Goal: Task Accomplishment & Management: Manage account settings

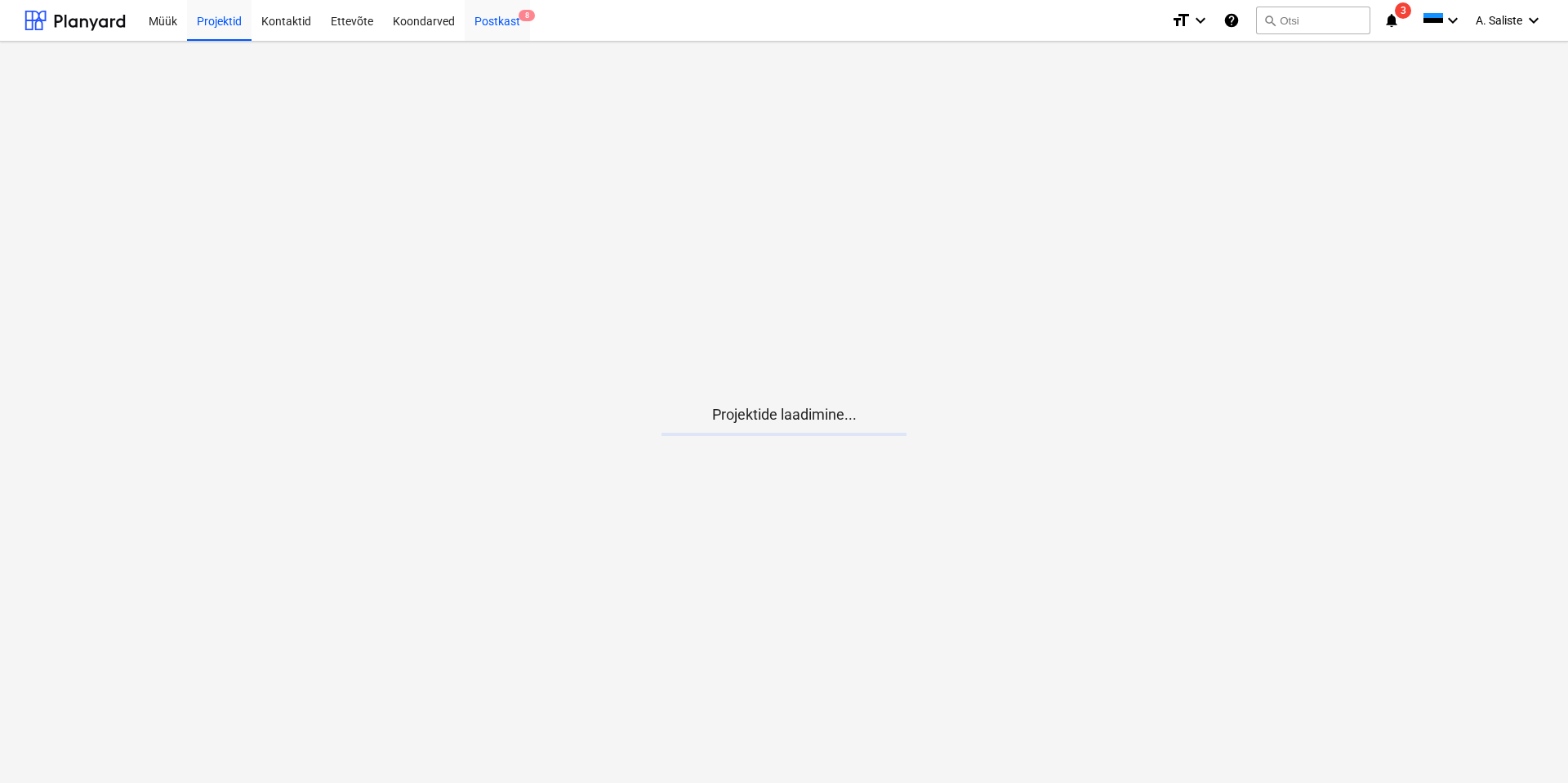
click at [499, 25] on div "Postkast 8" at bounding box center [497, 20] width 65 height 42
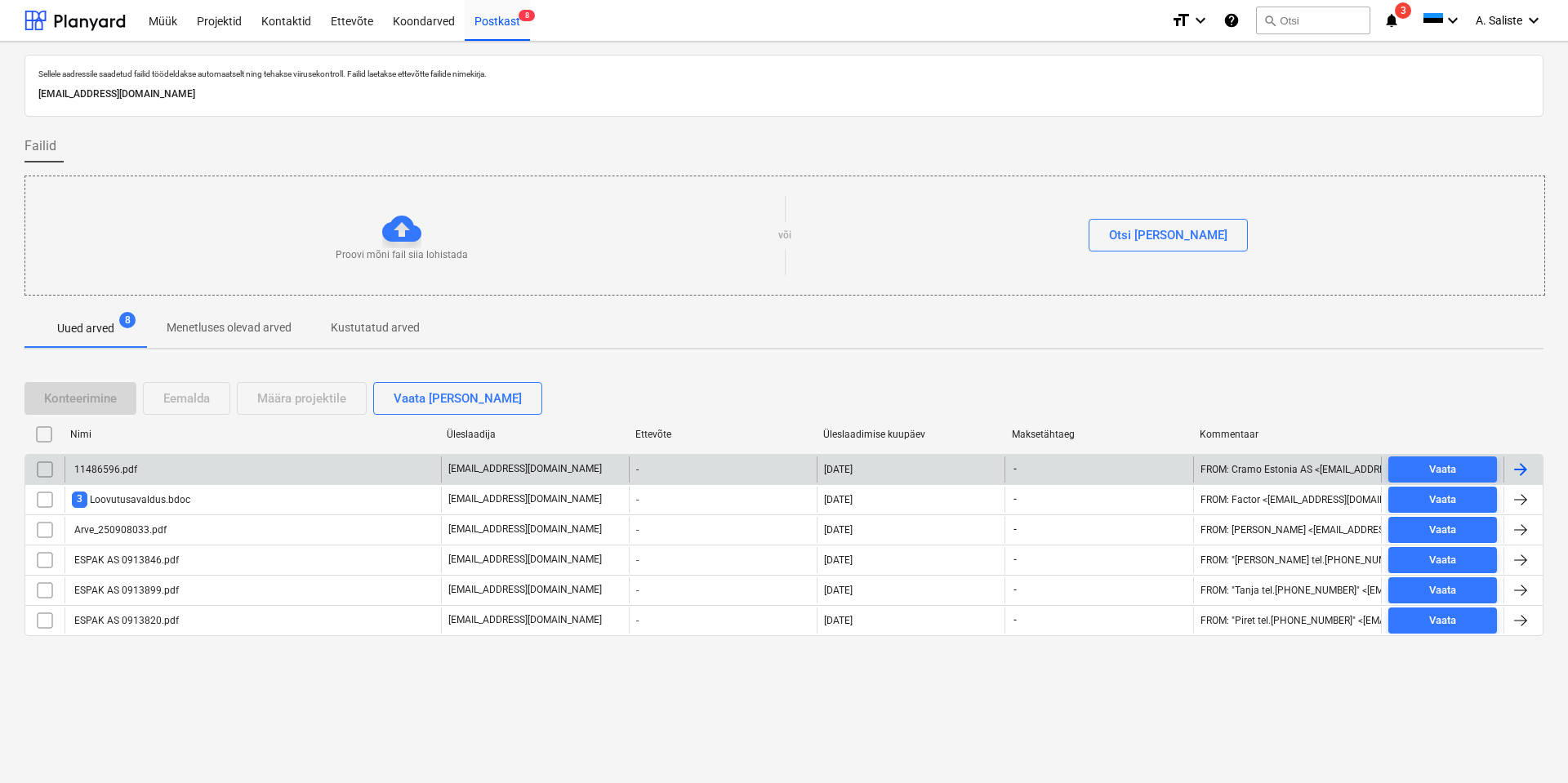
click at [153, 463] on div "11486596.pdf" at bounding box center [252, 470] width 377 height 26
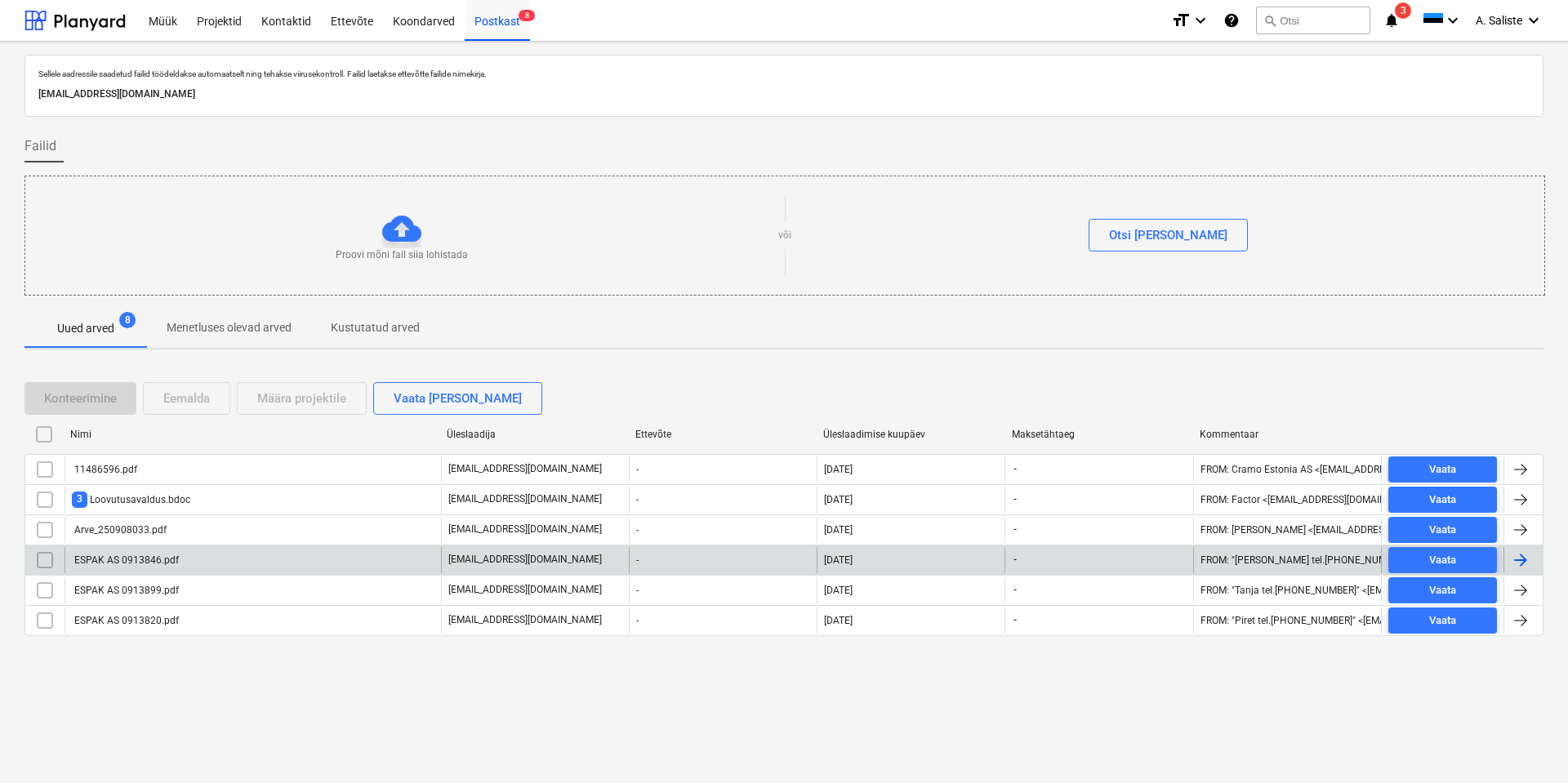
click at [136, 572] on div "ESPAK AS 0913846.pdf" at bounding box center [252, 560] width 377 height 26
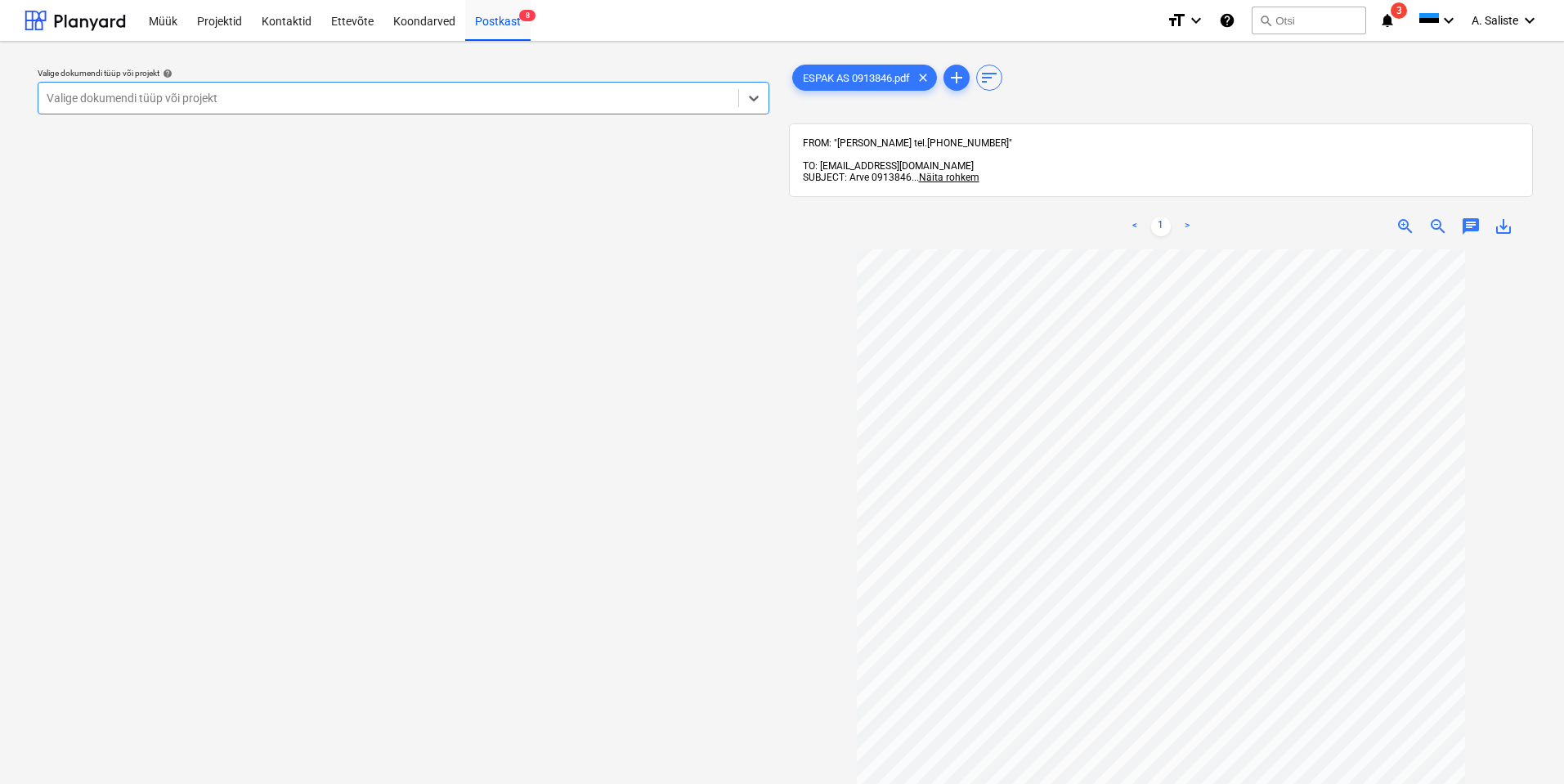
drag, startPoint x: 601, startPoint y: 98, endPoint x: 544, endPoint y: 117, distance: 60.1
click at [601, 98] on div at bounding box center [388, 98] width 683 height 17
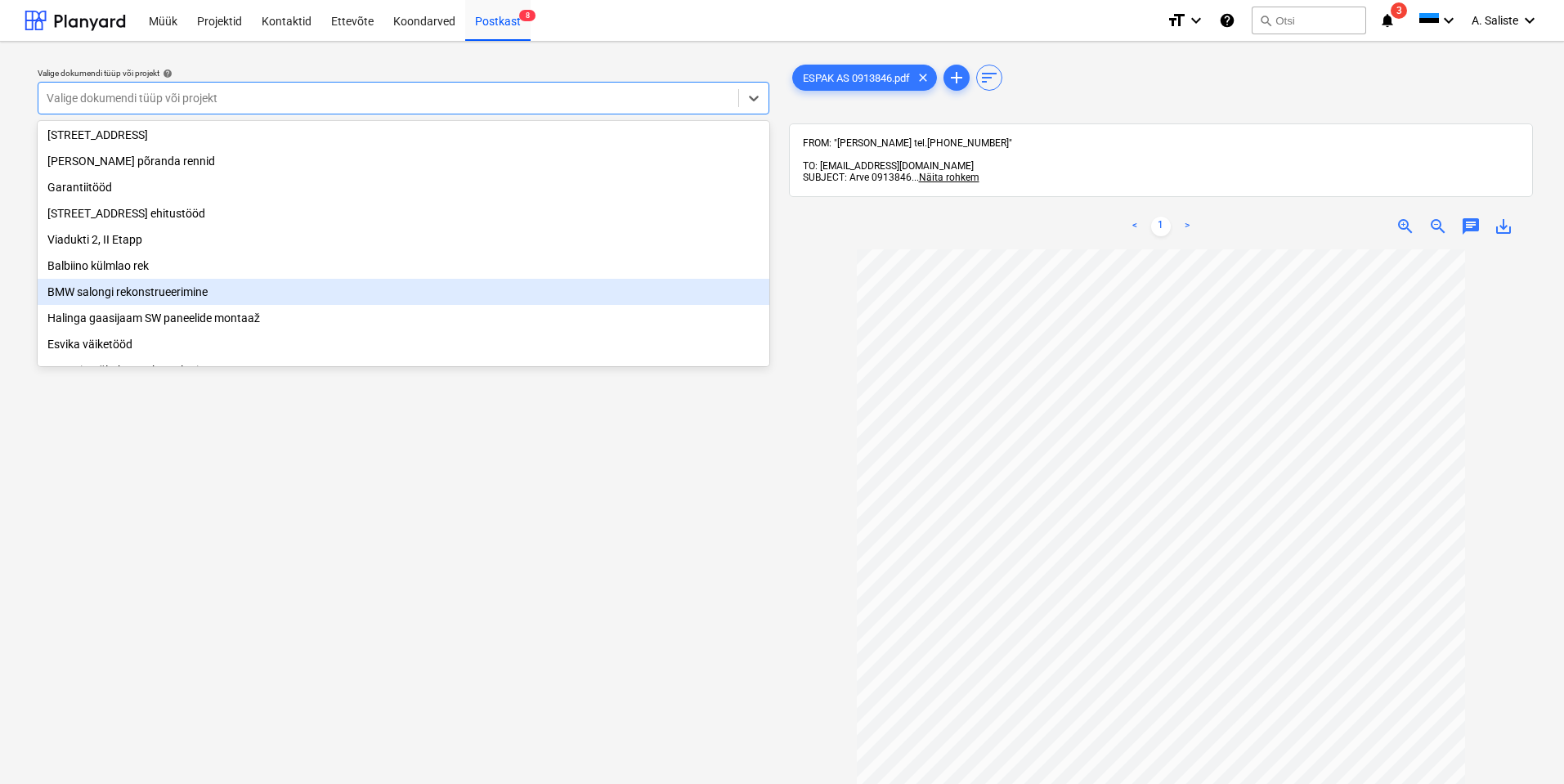
scroll to position [333, 0]
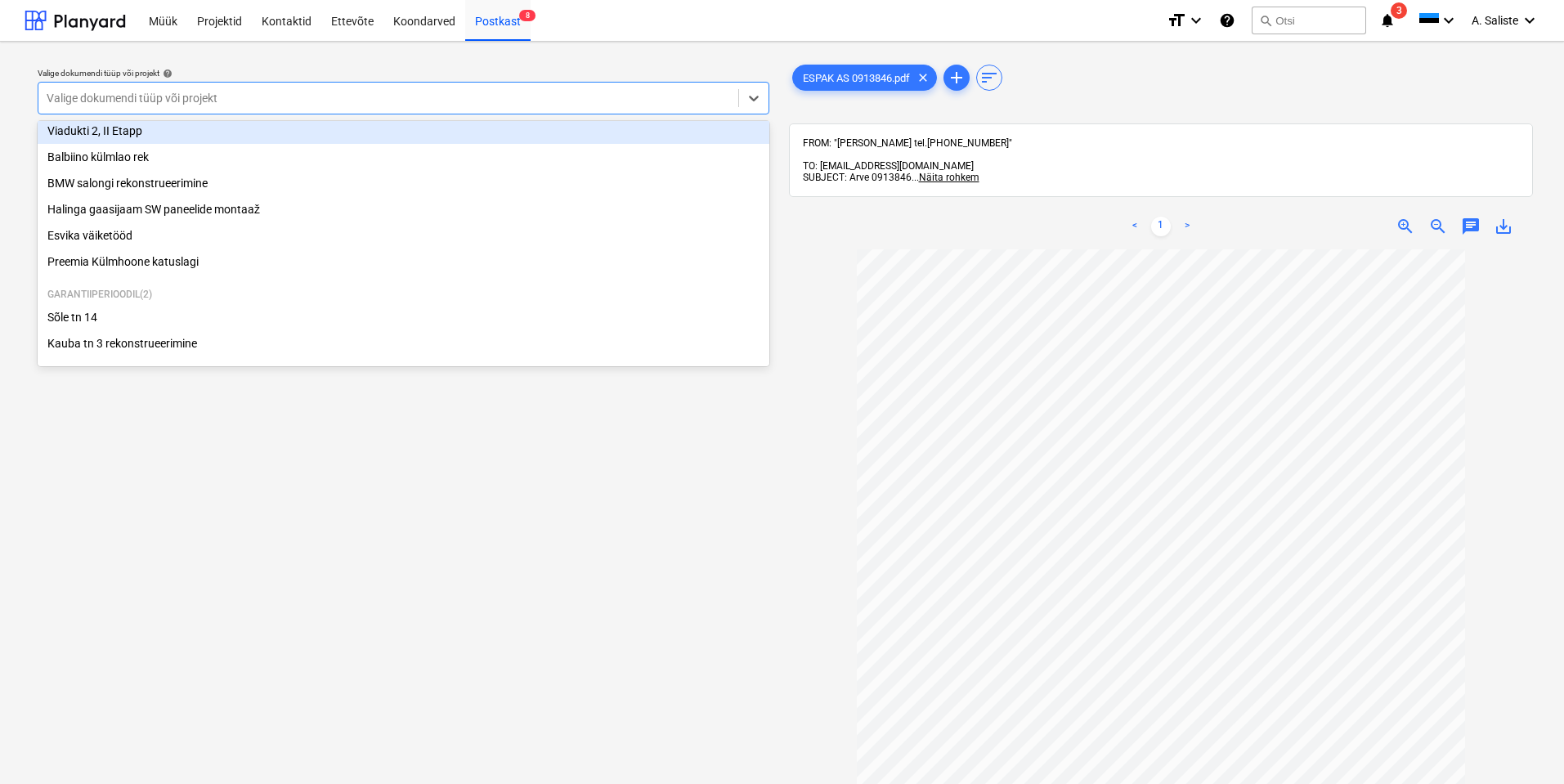
click at [154, 123] on div "Viadukti 2, II Etapp" at bounding box center [404, 131] width 732 height 26
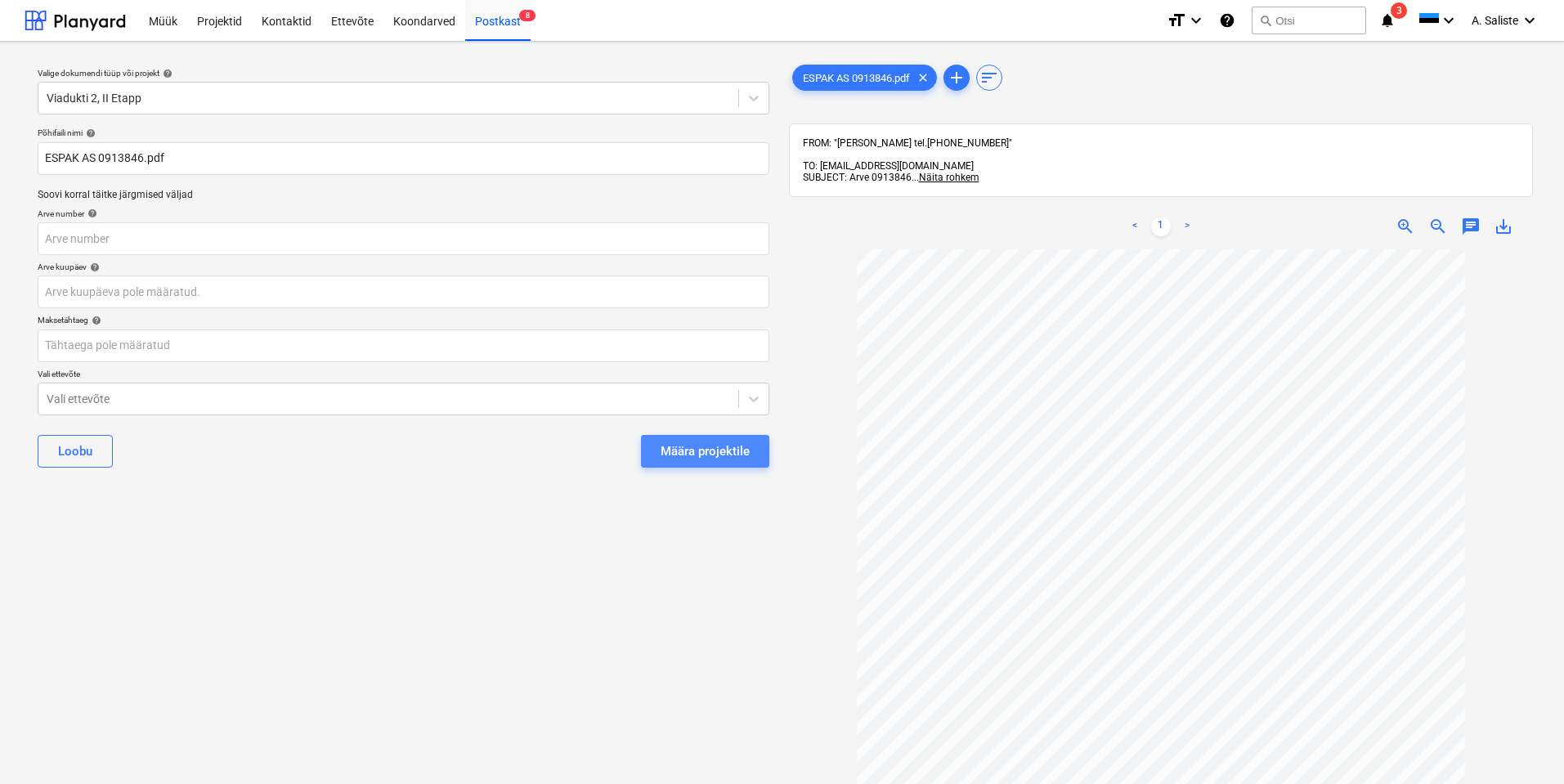
click at [683, 444] on div "Määra projektile" at bounding box center [706, 451] width 89 height 21
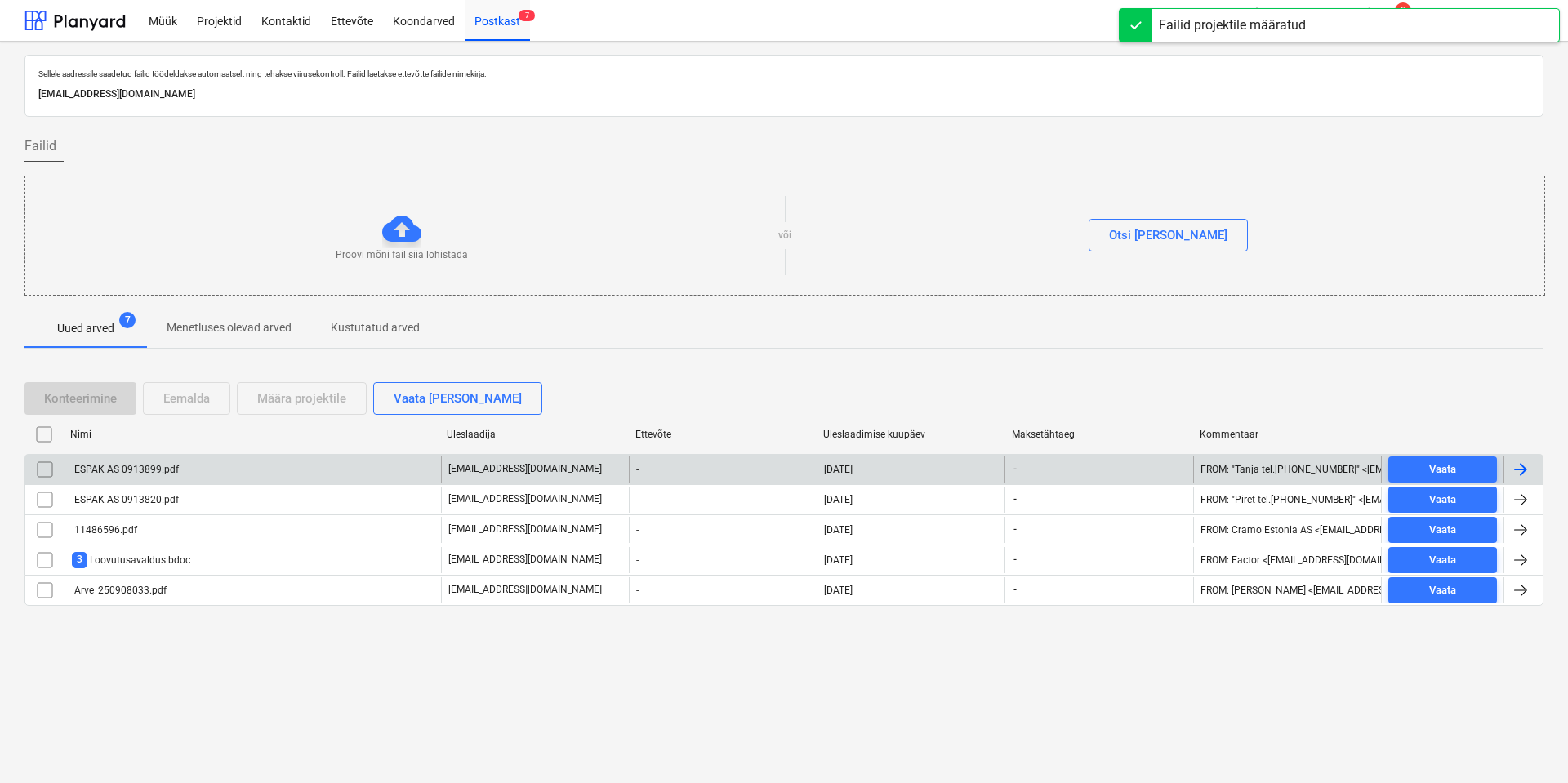
click at [139, 466] on div "ESPAK AS 0913899.pdf" at bounding box center [125, 470] width 107 height 12
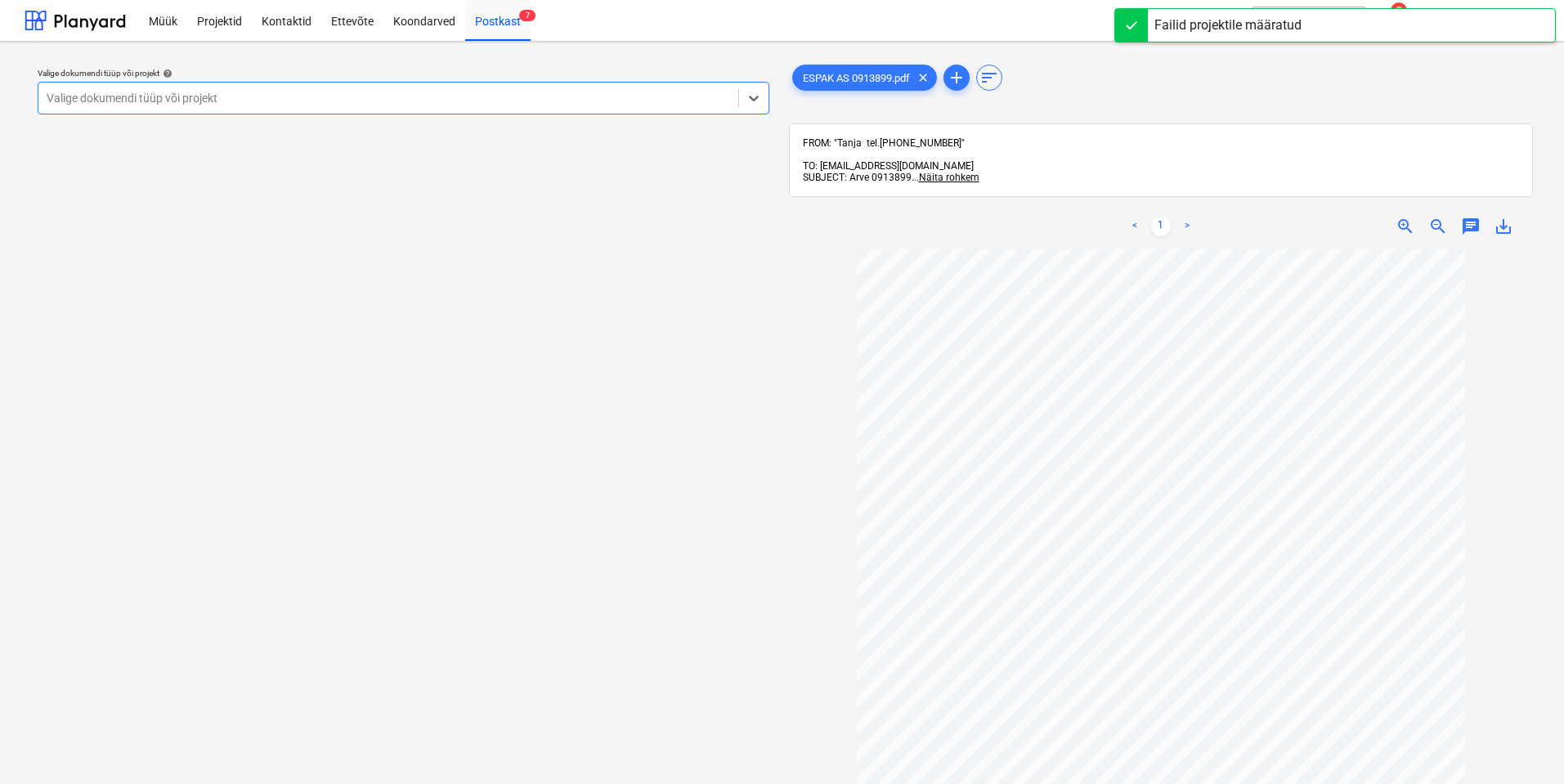
click at [617, 101] on div at bounding box center [388, 98] width 683 height 17
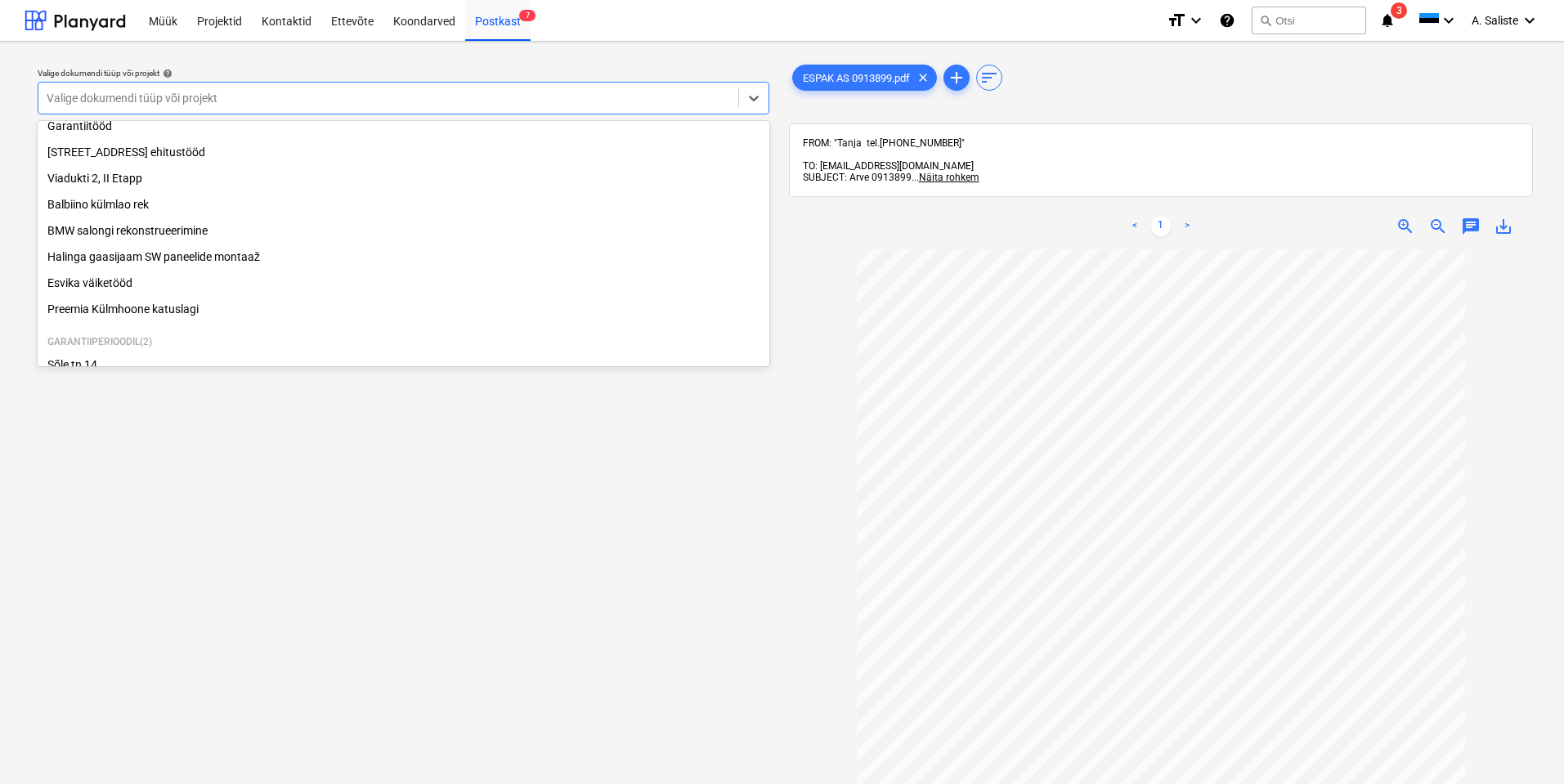
scroll to position [327, 0]
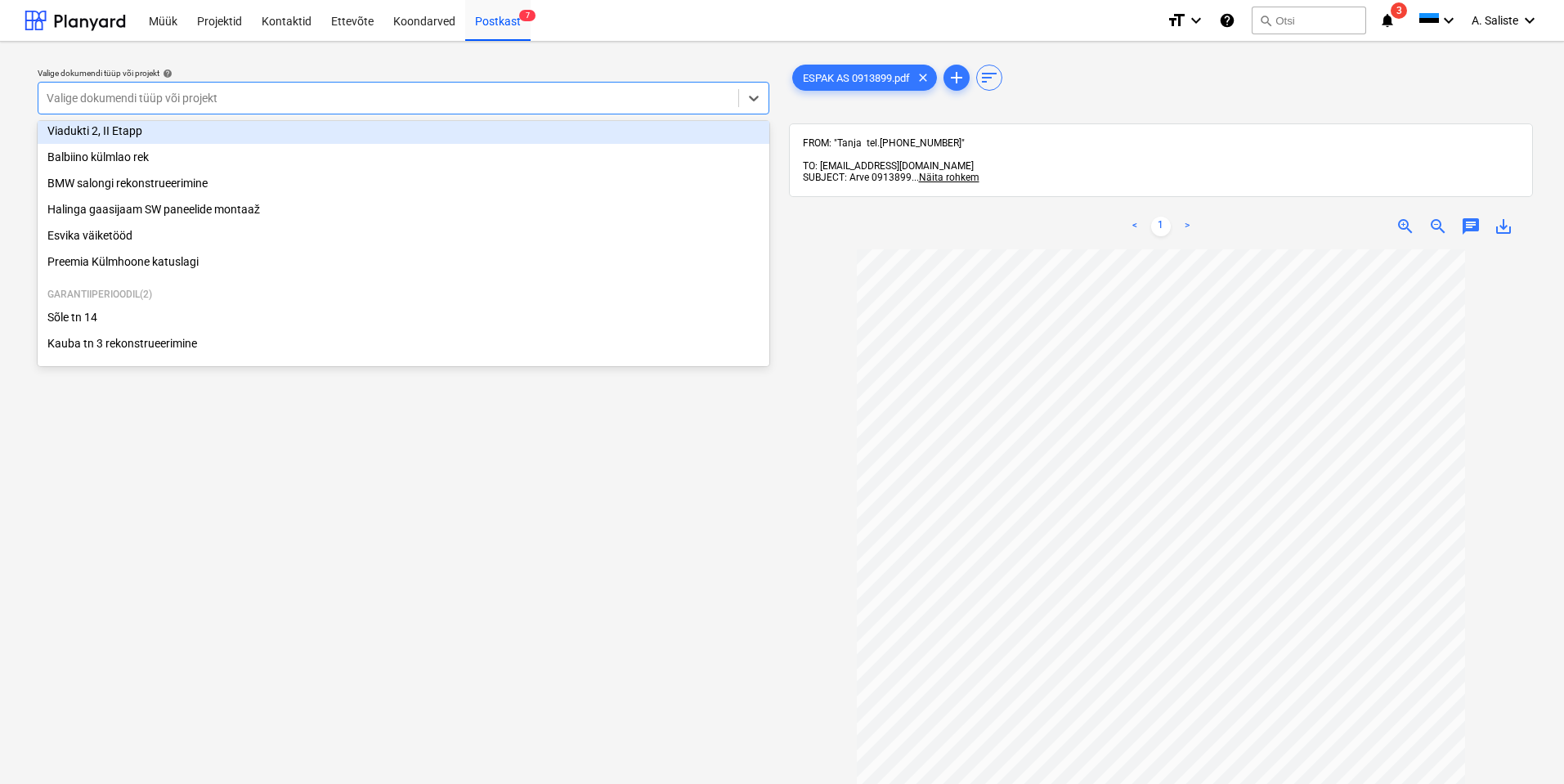
click at [190, 136] on div "Viadukti 2, II Etapp" at bounding box center [404, 131] width 732 height 26
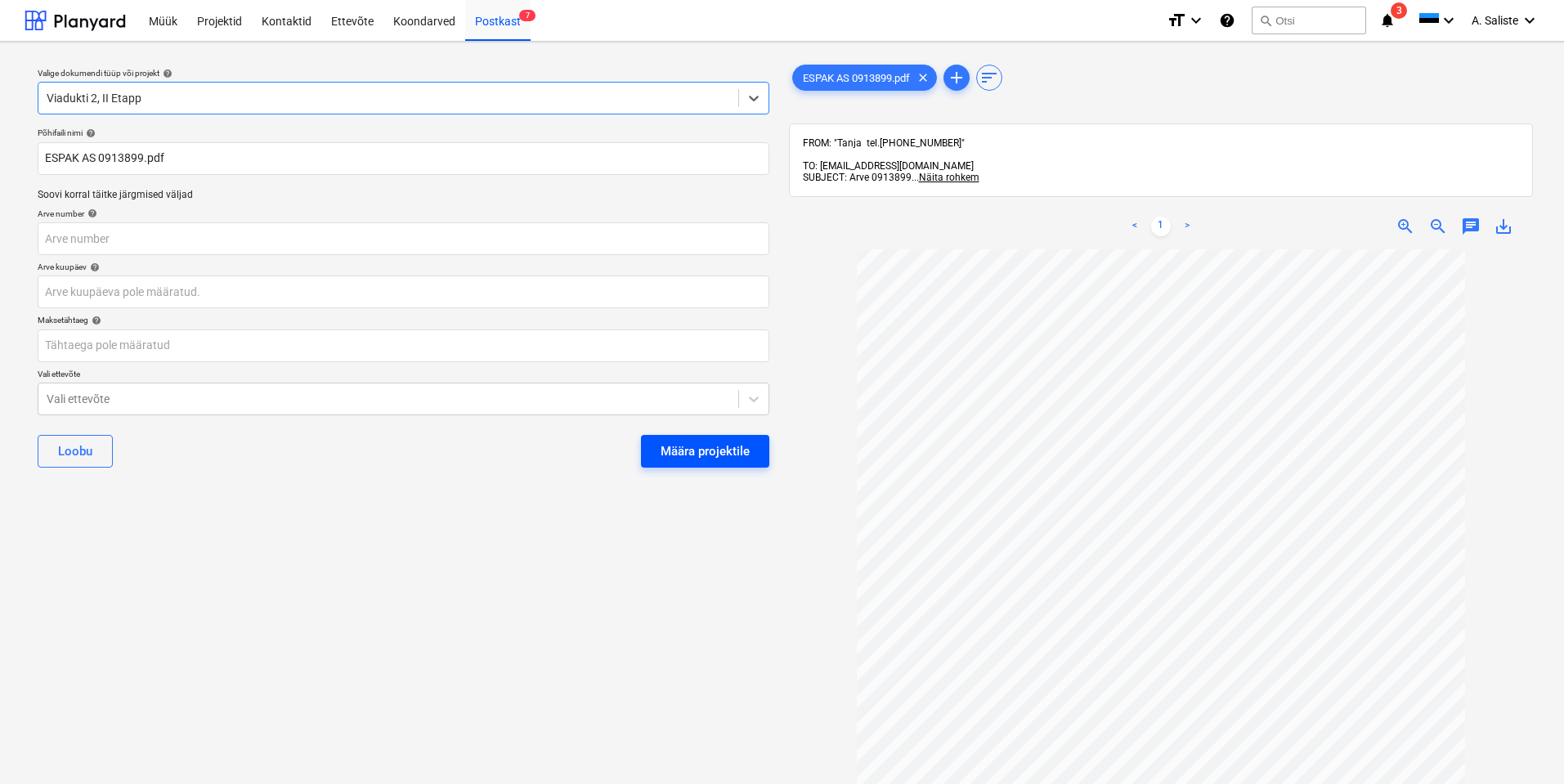
click at [692, 451] on div "Määra projektile" at bounding box center [706, 451] width 89 height 21
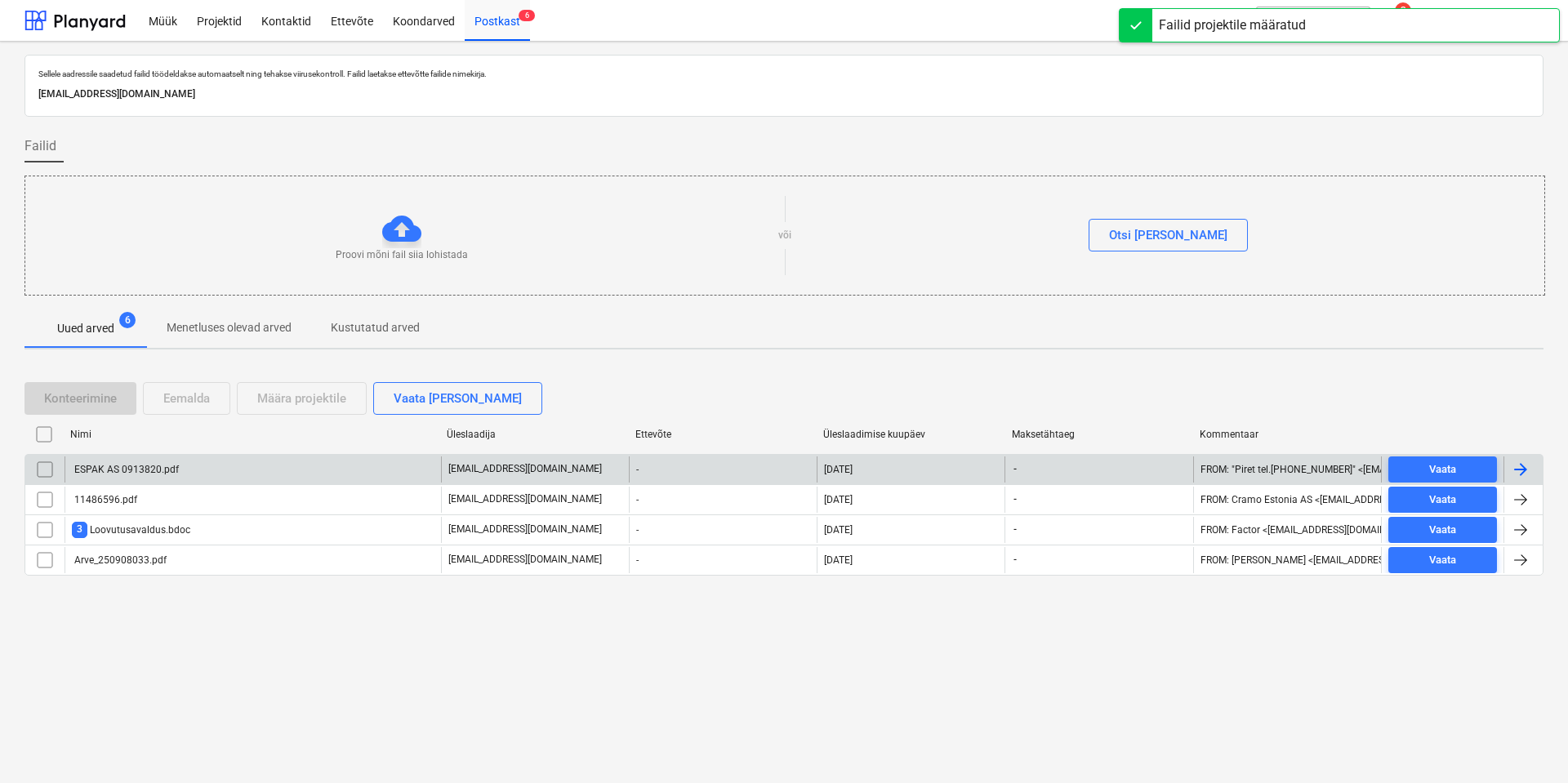
click at [199, 467] on div "ESPAK AS 0913820.pdf" at bounding box center [252, 470] width 377 height 26
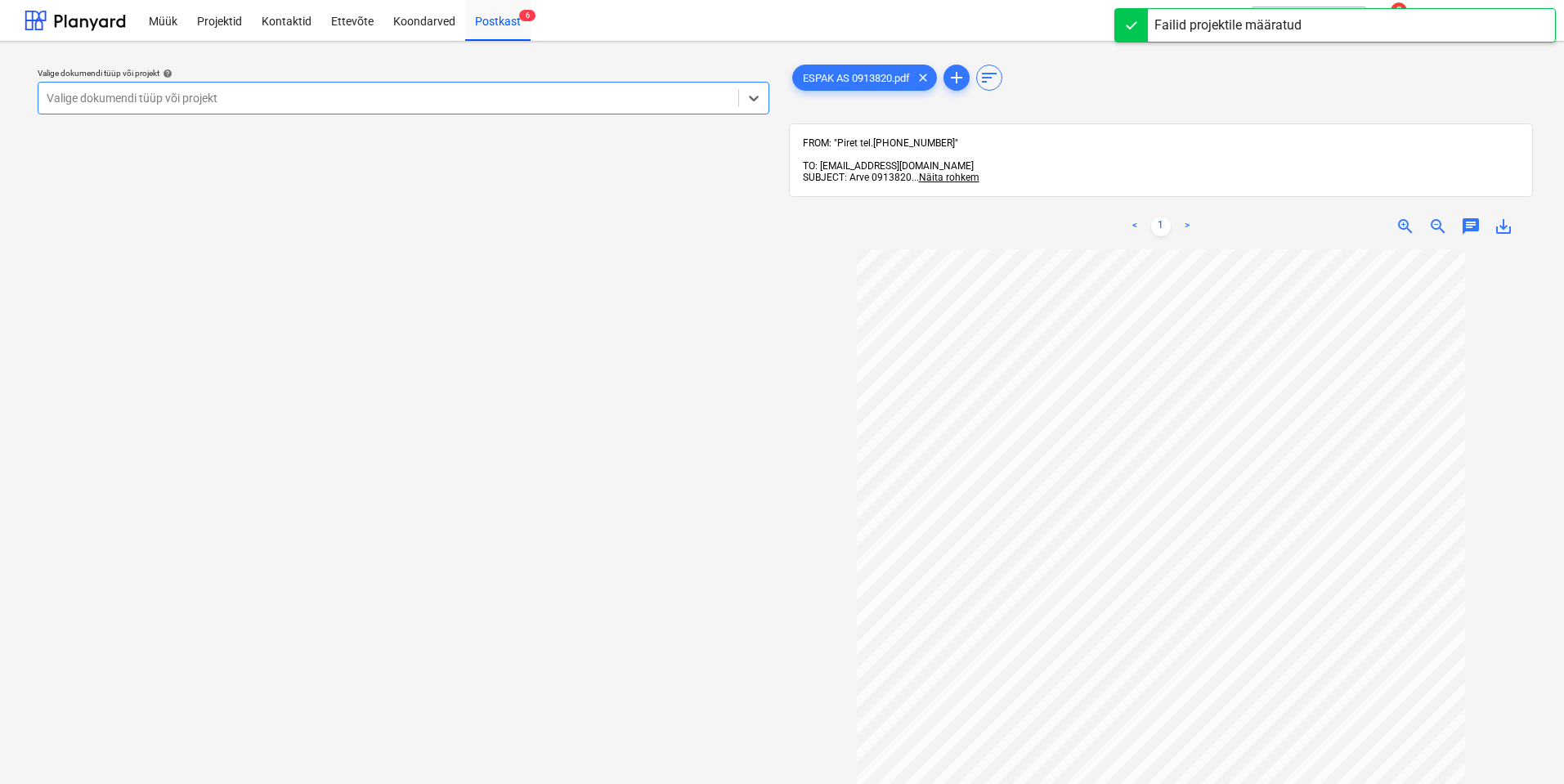
click at [498, 97] on div at bounding box center [388, 98] width 683 height 17
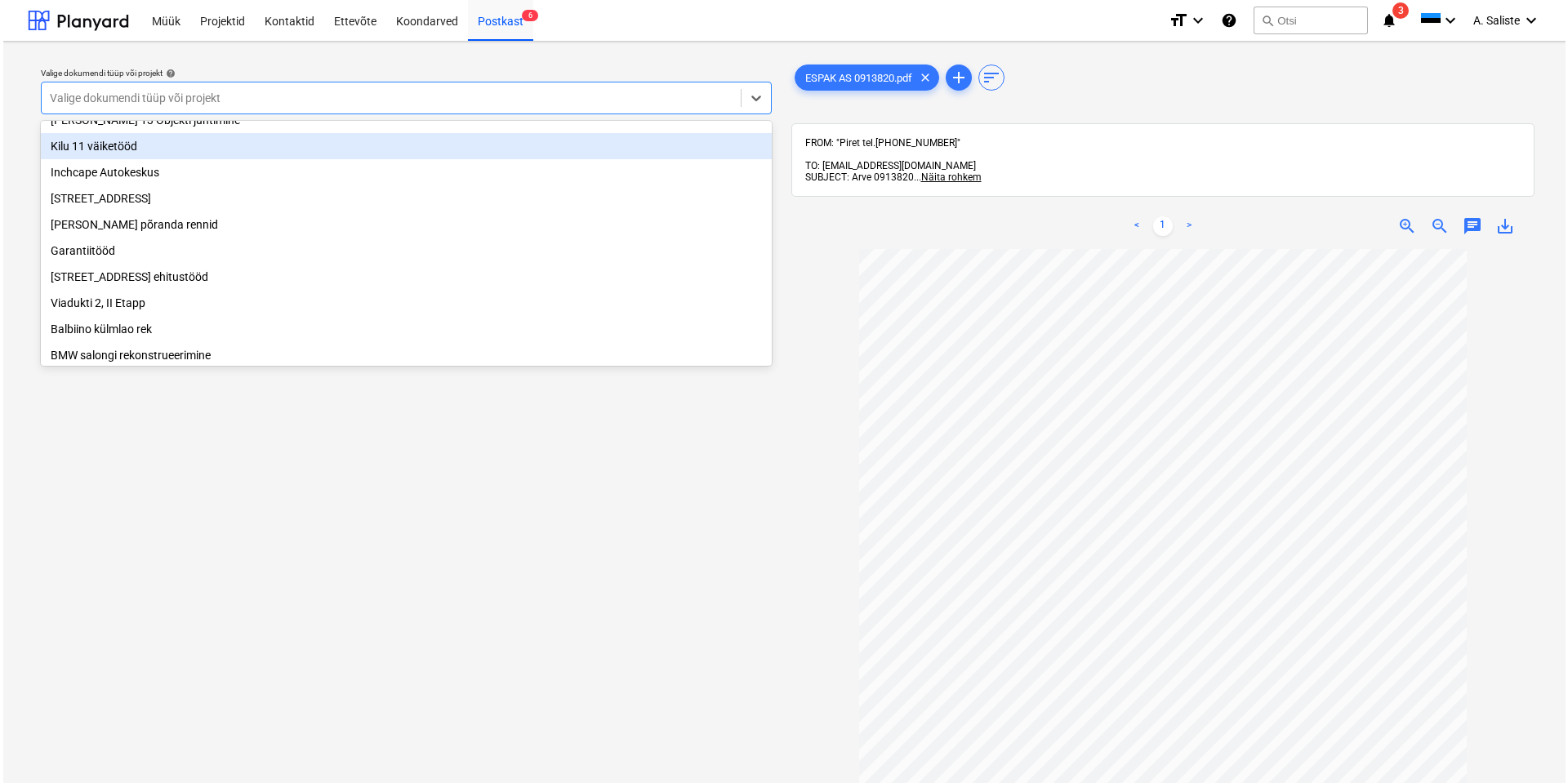
scroll to position [163, 0]
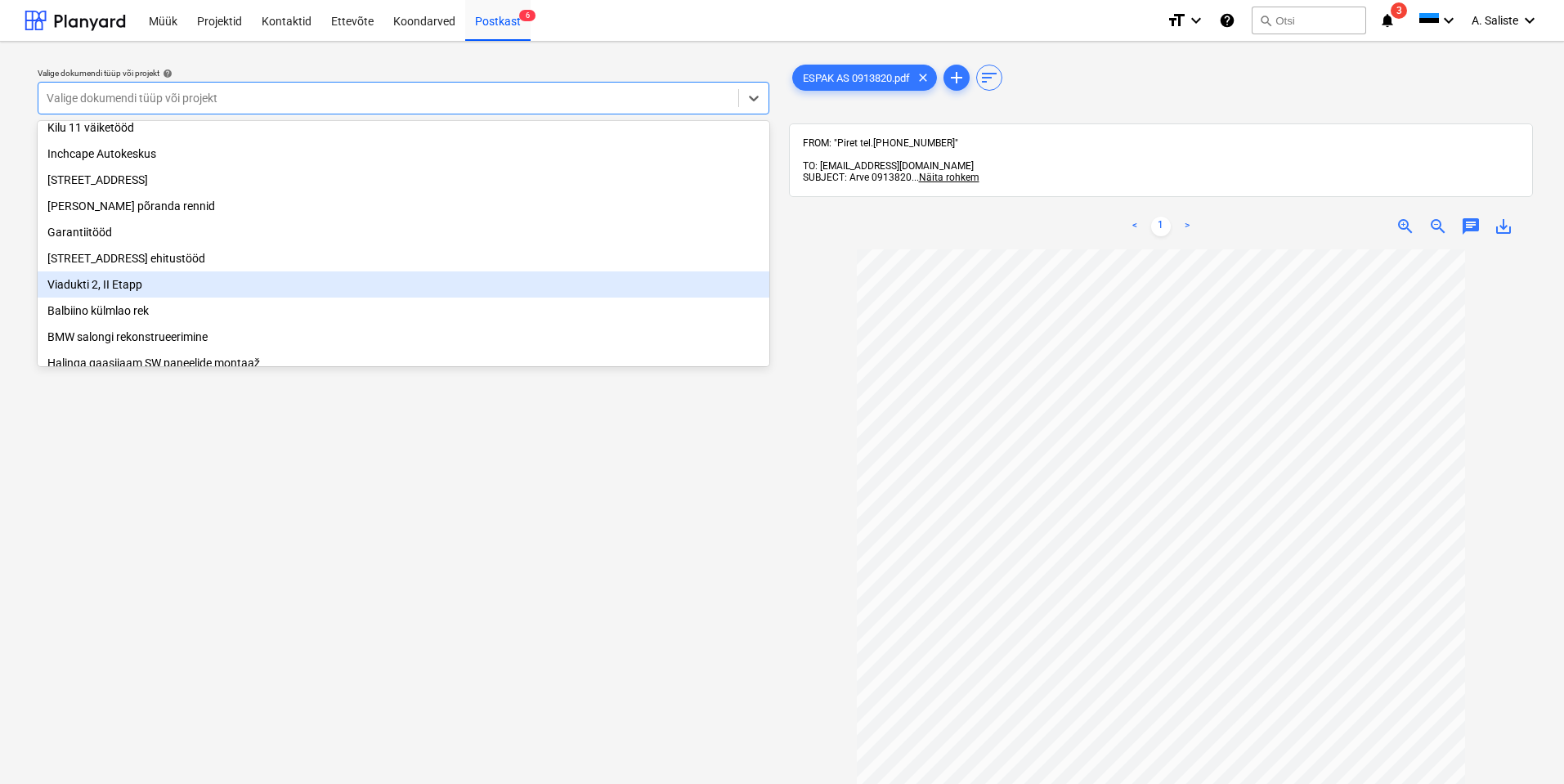
click at [95, 290] on div "Viadukti 2, II Etapp" at bounding box center [404, 285] width 732 height 26
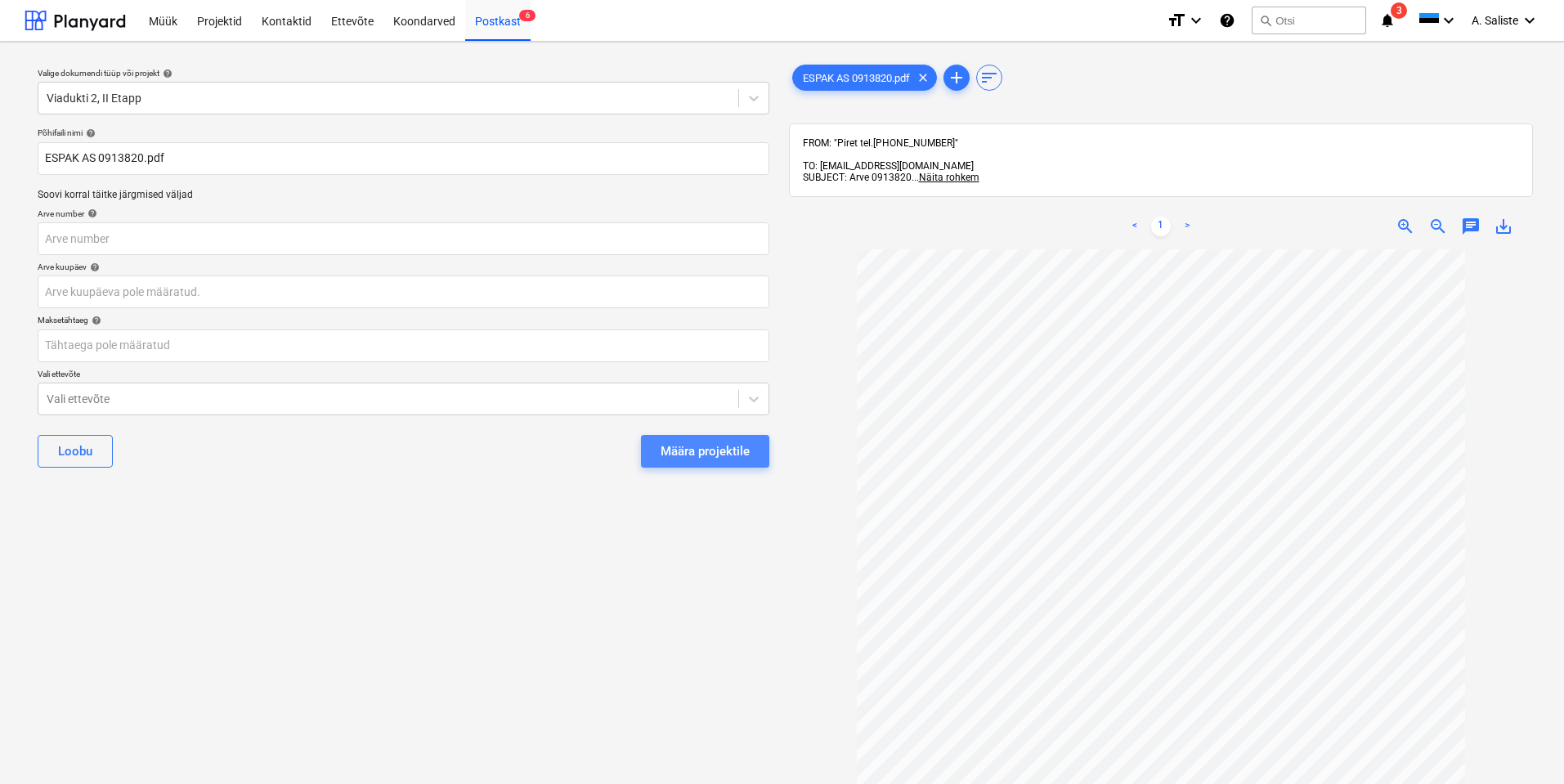
click at [669, 444] on div "Määra projektile" at bounding box center [706, 451] width 89 height 21
